Goal: Information Seeking & Learning: Compare options

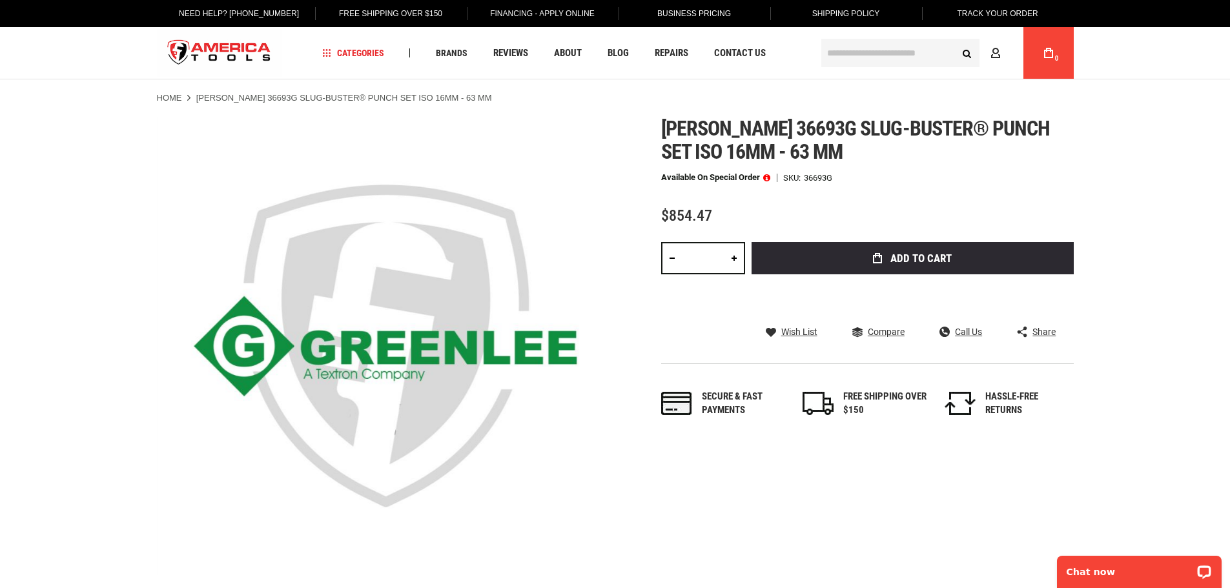
drag, startPoint x: 830, startPoint y: 313, endPoint x: 668, endPoint y: 338, distance: 163.4
click at [668, 338] on div "Greenlee 36693g slug-buster® punch set iso 16mm - 63 mm Available on Special Or…" at bounding box center [867, 280] width 413 height 327
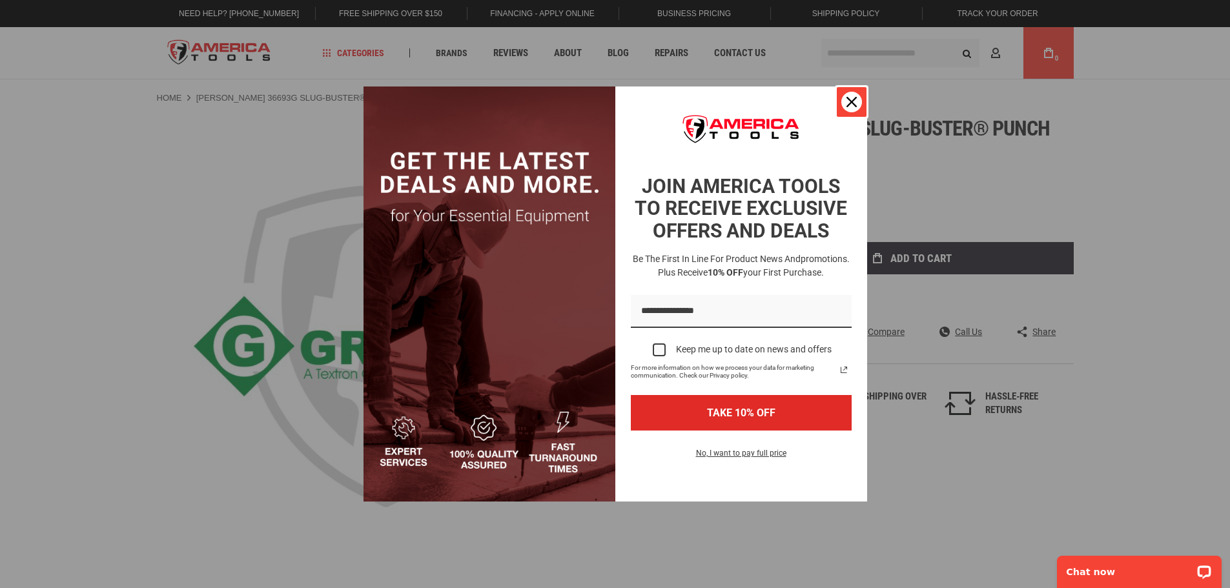
click at [842, 106] on div "Close" at bounding box center [852, 102] width 21 height 21
